Goal: Task Accomplishment & Management: Use online tool/utility

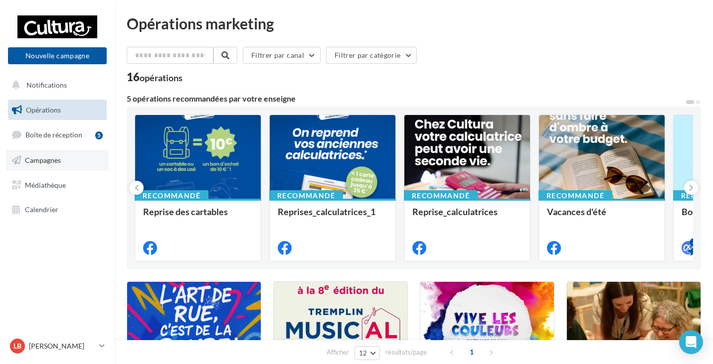
click at [62, 160] on link "Campagnes" at bounding box center [57, 160] width 103 height 21
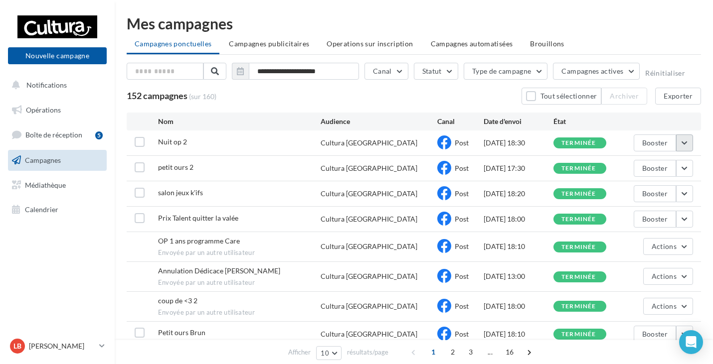
click at [685, 138] on button "button" at bounding box center [684, 143] width 17 height 17
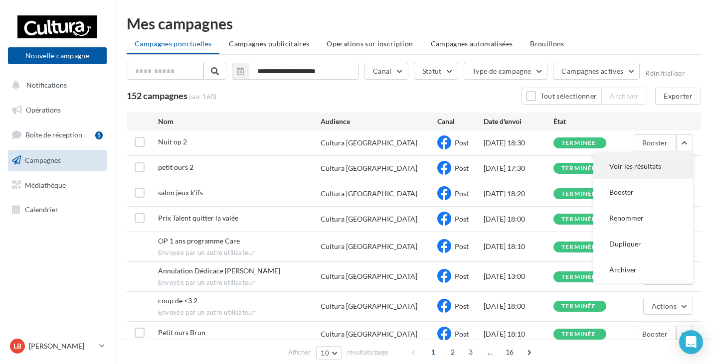
click at [667, 171] on button "Voir les résultats" at bounding box center [643, 167] width 100 height 26
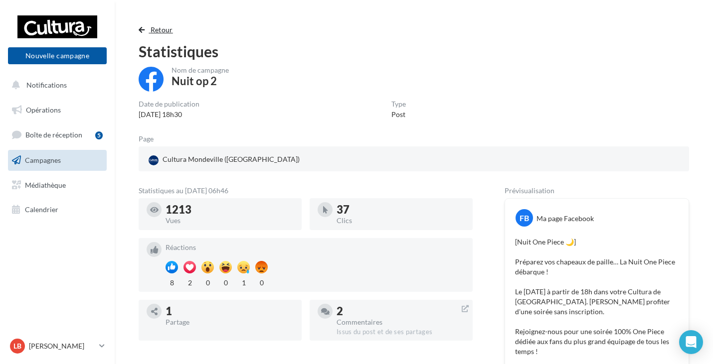
click at [145, 28] on button "Retour" at bounding box center [158, 30] width 38 height 12
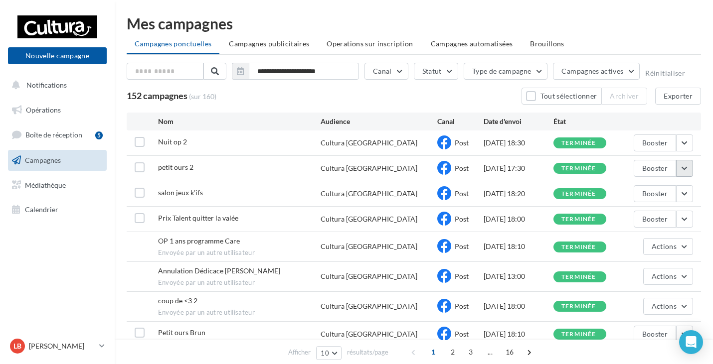
click at [686, 172] on button "button" at bounding box center [684, 168] width 17 height 17
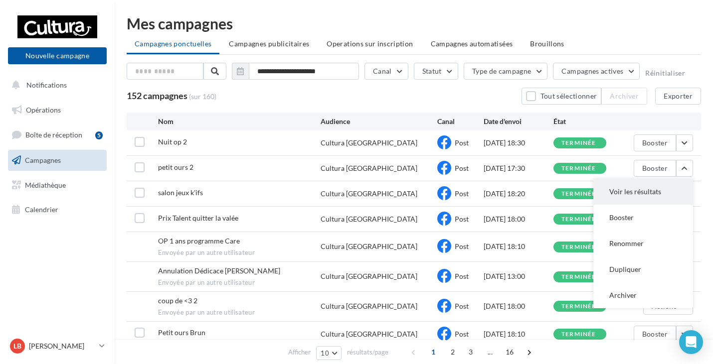
click at [672, 194] on button "Voir les résultats" at bounding box center [643, 192] width 100 height 26
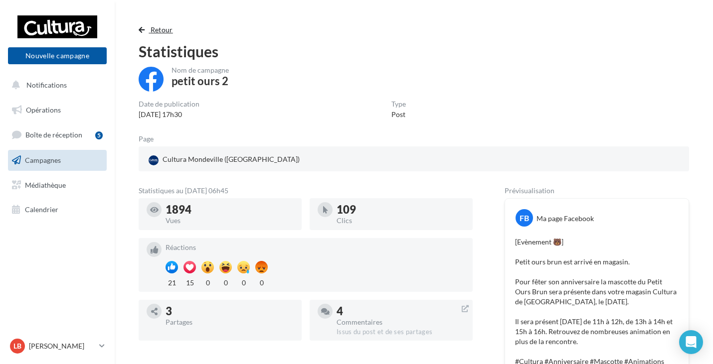
click at [146, 29] on button "Retour" at bounding box center [158, 30] width 38 height 12
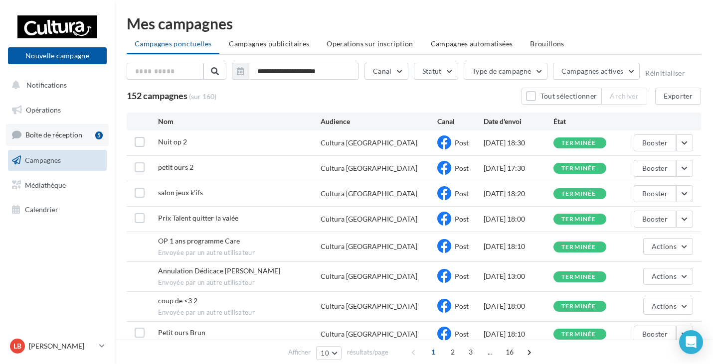
click at [62, 133] on span "Boîte de réception" at bounding box center [53, 135] width 57 height 8
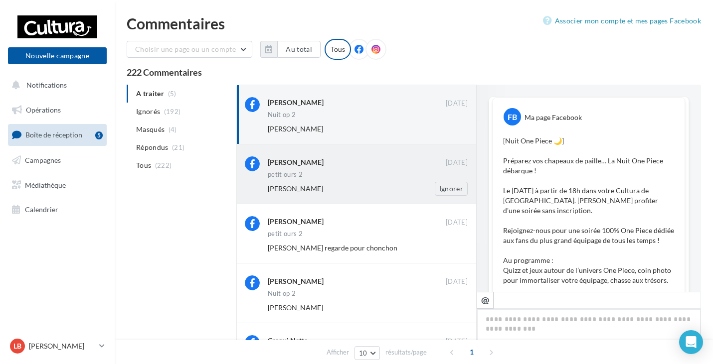
scroll to position [470, 0]
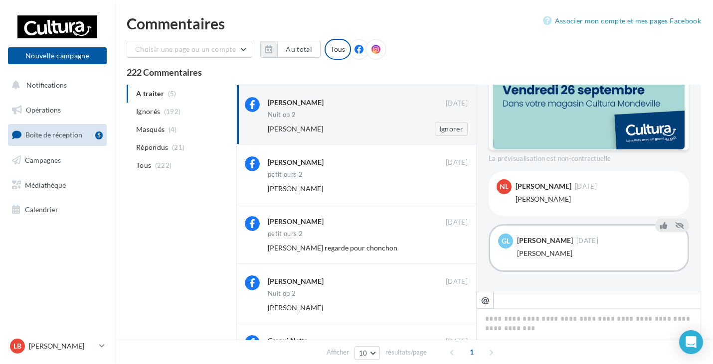
click at [331, 120] on div "Nuit op 2" at bounding box center [368, 116] width 200 height 8
click at [449, 127] on button "Ignorer" at bounding box center [451, 129] width 33 height 14
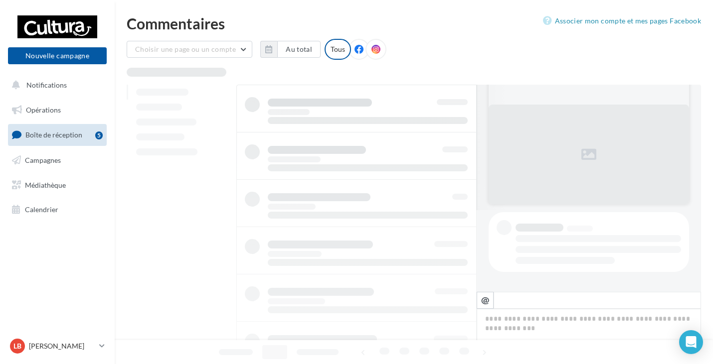
scroll to position [82, 0]
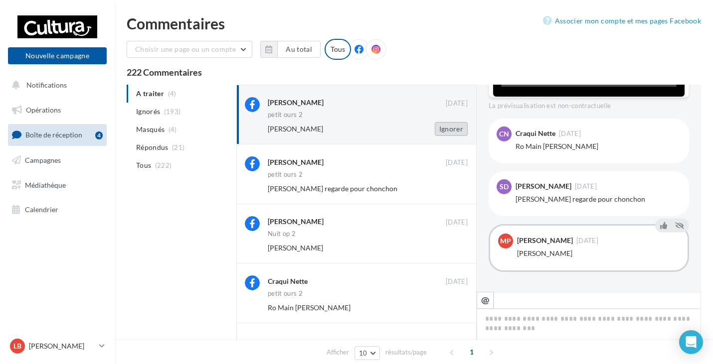
click at [458, 126] on button "Ignorer" at bounding box center [451, 129] width 33 height 14
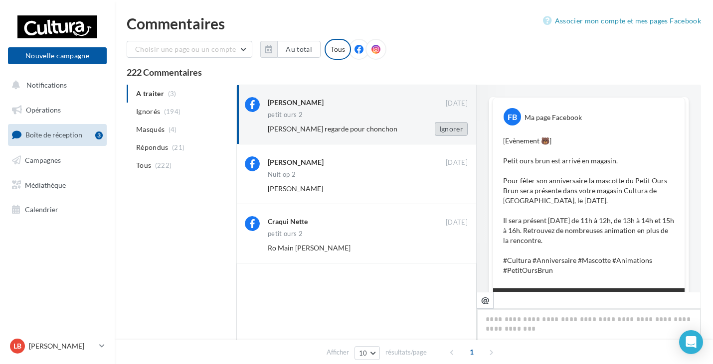
scroll to position [420, 0]
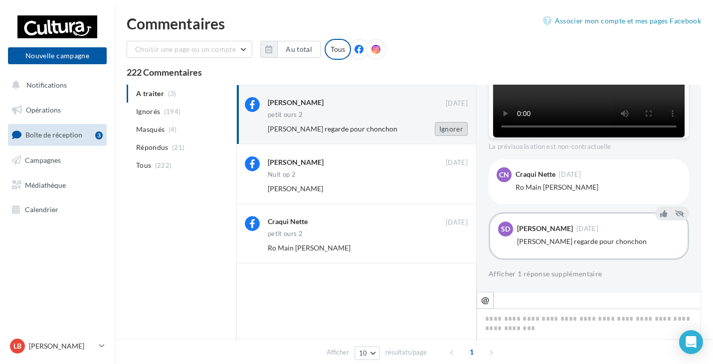
click at [453, 126] on button "Ignorer" at bounding box center [451, 129] width 33 height 14
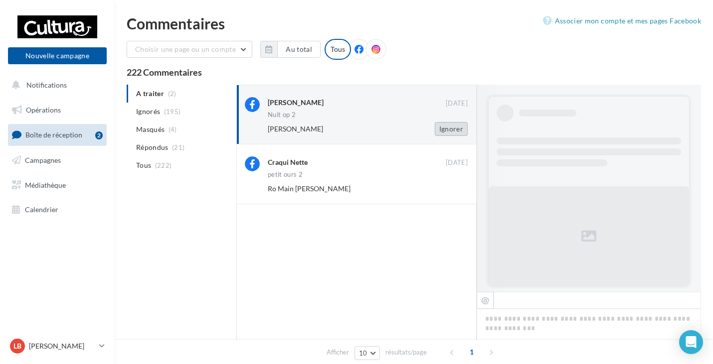
click at [454, 127] on button "Ignorer" at bounding box center [451, 129] width 33 height 14
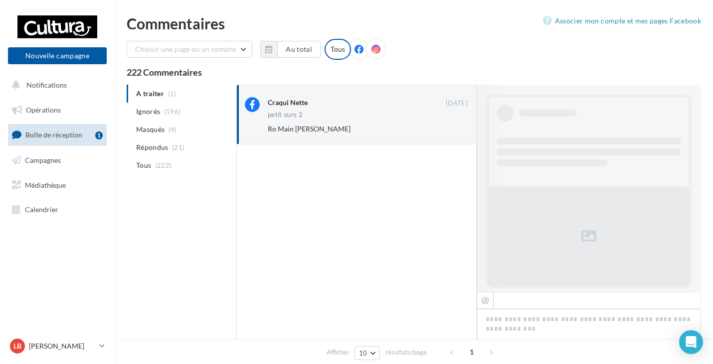
scroll to position [367, 0]
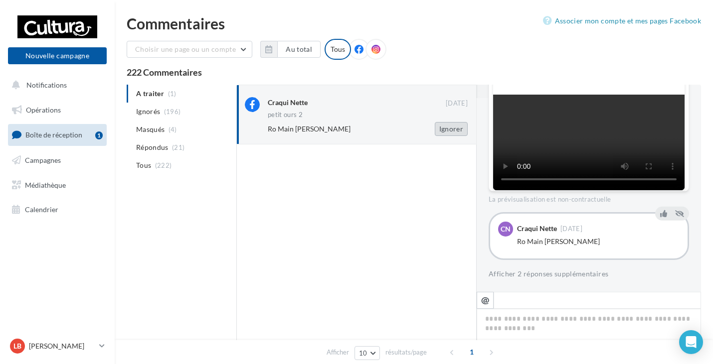
click at [458, 128] on button "Ignorer" at bounding box center [451, 129] width 33 height 14
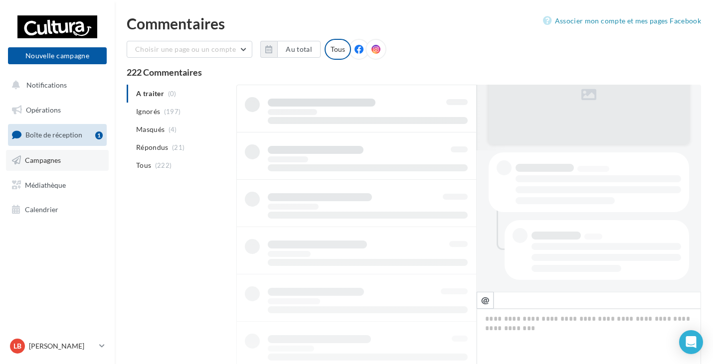
click at [56, 156] on span "Campagnes" at bounding box center [43, 160] width 36 height 8
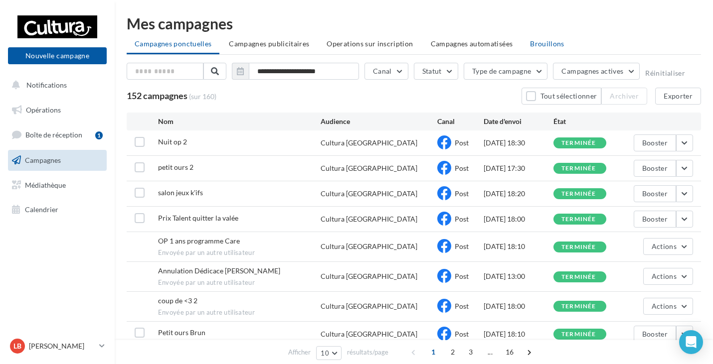
click at [545, 39] on span "Brouillons" at bounding box center [547, 43] width 34 height 8
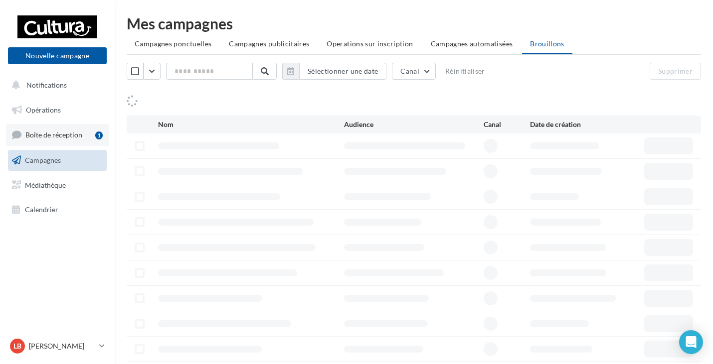
click at [66, 127] on link "Boîte de réception 1" at bounding box center [57, 134] width 103 height 21
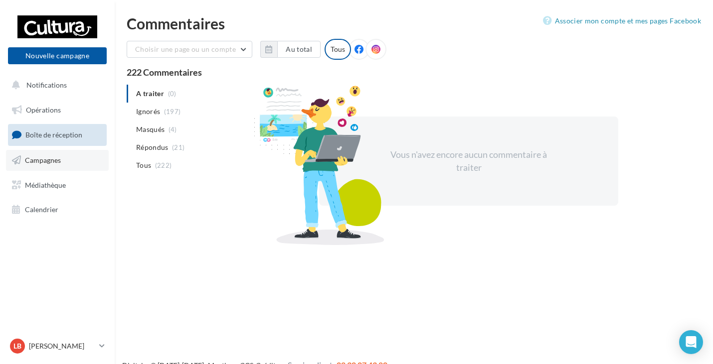
click at [63, 162] on link "Campagnes" at bounding box center [57, 160] width 103 height 21
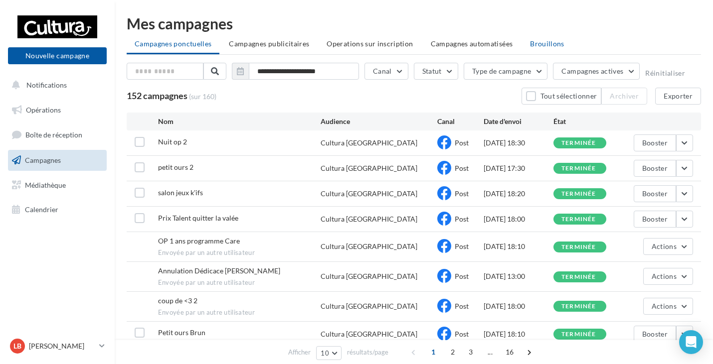
click at [552, 43] on span "Brouillons" at bounding box center [547, 43] width 34 height 8
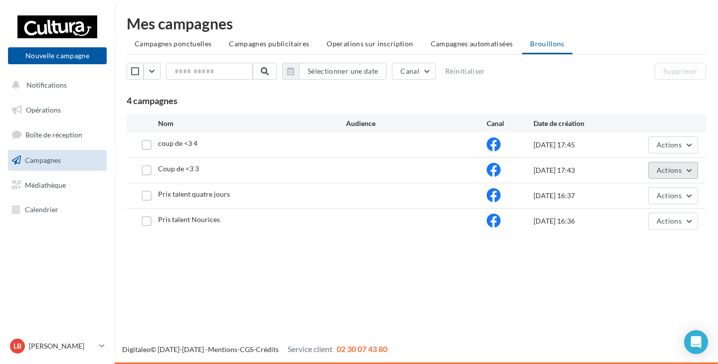
click at [694, 168] on button "Actions" at bounding box center [673, 170] width 50 height 17
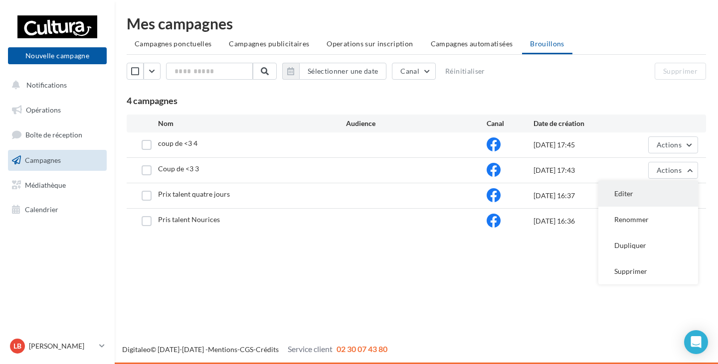
click at [660, 193] on button "Editer" at bounding box center [648, 194] width 100 height 26
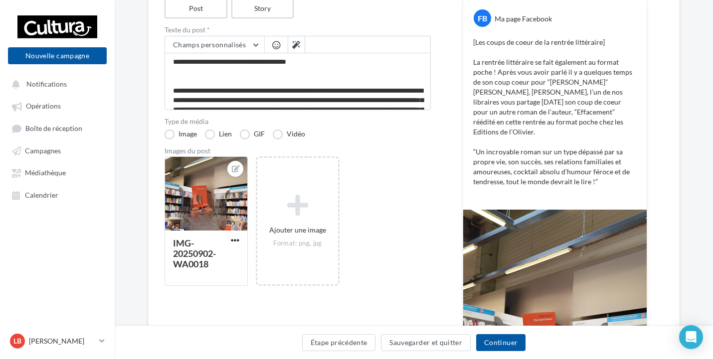
scroll to position [110, 0]
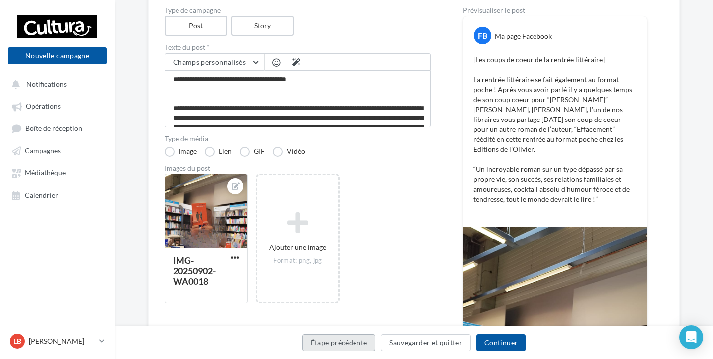
click at [351, 345] on button "Étape précédente" at bounding box center [339, 343] width 74 height 17
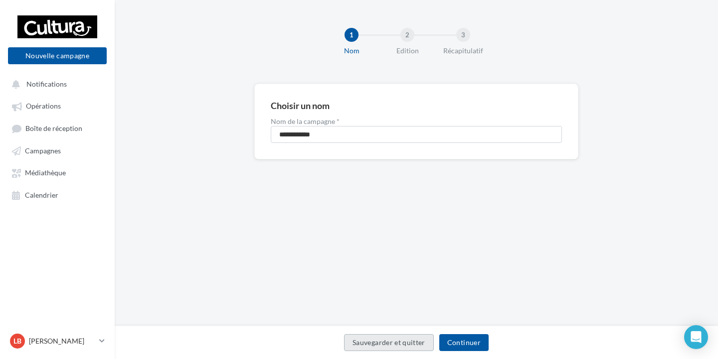
click at [396, 342] on button "Sauvegarder et quitter" at bounding box center [389, 343] width 90 height 17
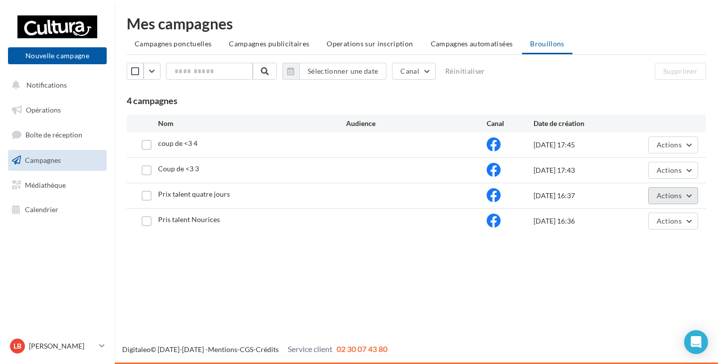
drag, startPoint x: 689, startPoint y: 196, endPoint x: 685, endPoint y: 203, distance: 8.0
click at [689, 196] on button "Actions" at bounding box center [673, 195] width 50 height 17
click at [642, 223] on button "Editer" at bounding box center [648, 219] width 100 height 26
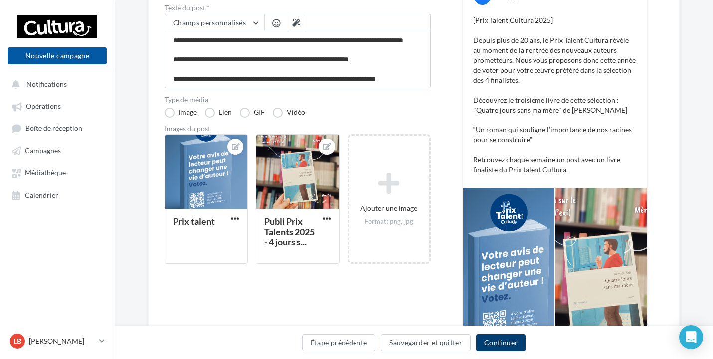
scroll to position [67, 0]
click at [498, 349] on button "Continuer" at bounding box center [500, 343] width 49 height 17
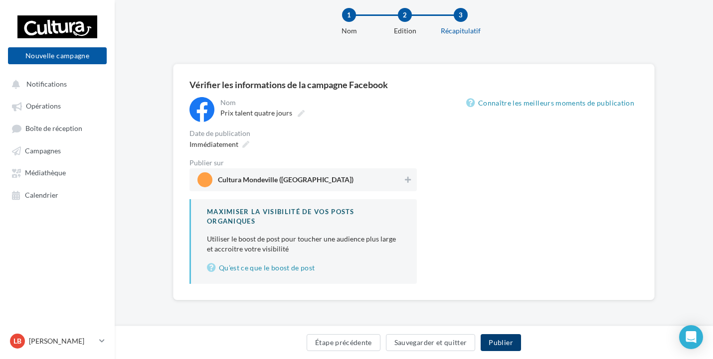
scroll to position [20, 0]
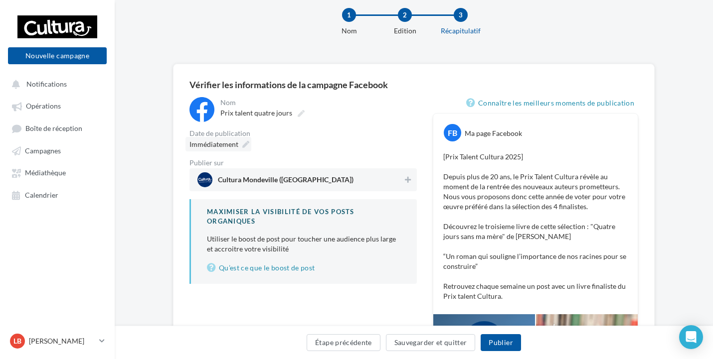
click at [247, 147] on icon at bounding box center [245, 144] width 7 height 7
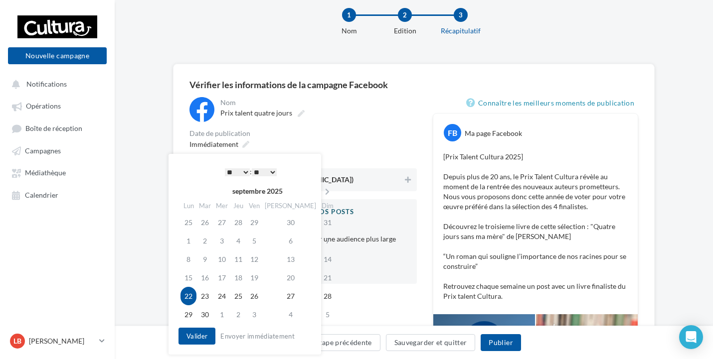
click at [246, 169] on select "* * * * * * * * * * ** ** ** ** ** ** ** ** ** ** ** ** ** **" at bounding box center [237, 173] width 25 height 8
click at [196, 337] on button "Valider" at bounding box center [197, 336] width 37 height 17
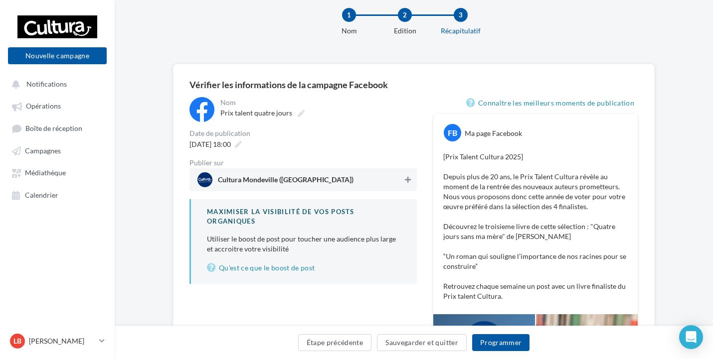
click at [407, 177] on icon at bounding box center [408, 180] width 6 height 7
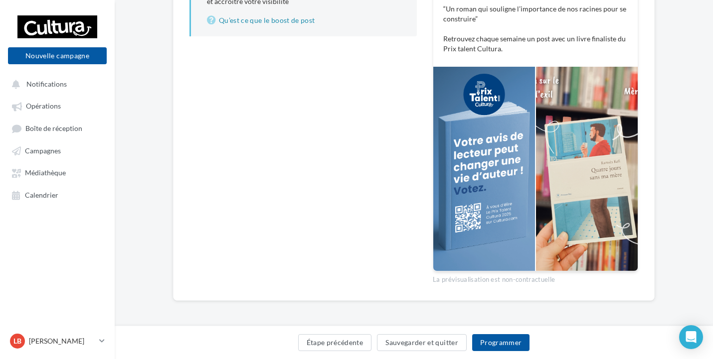
scroll to position [268, 0]
click at [502, 341] on button "Programmer" at bounding box center [501, 343] width 58 height 17
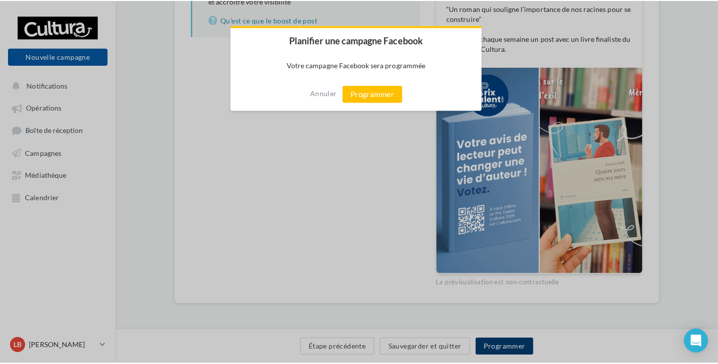
scroll to position [263, 0]
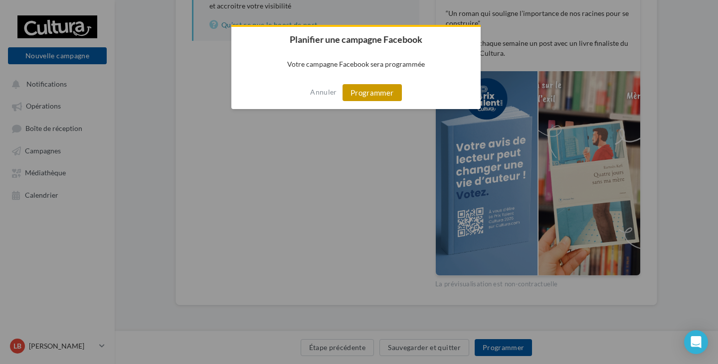
click at [373, 92] on button "Programmer" at bounding box center [372, 92] width 59 height 17
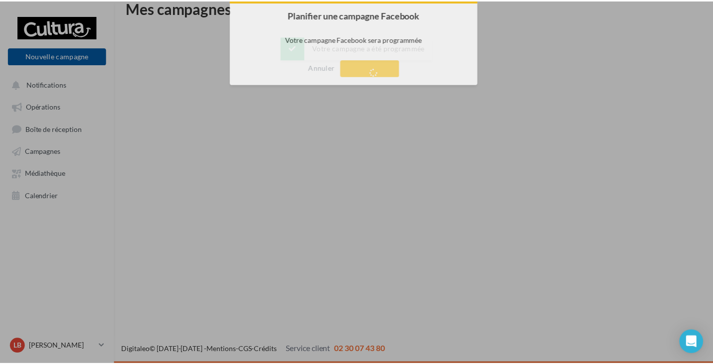
scroll to position [16, 0]
